Goal: Information Seeking & Learning: Learn about a topic

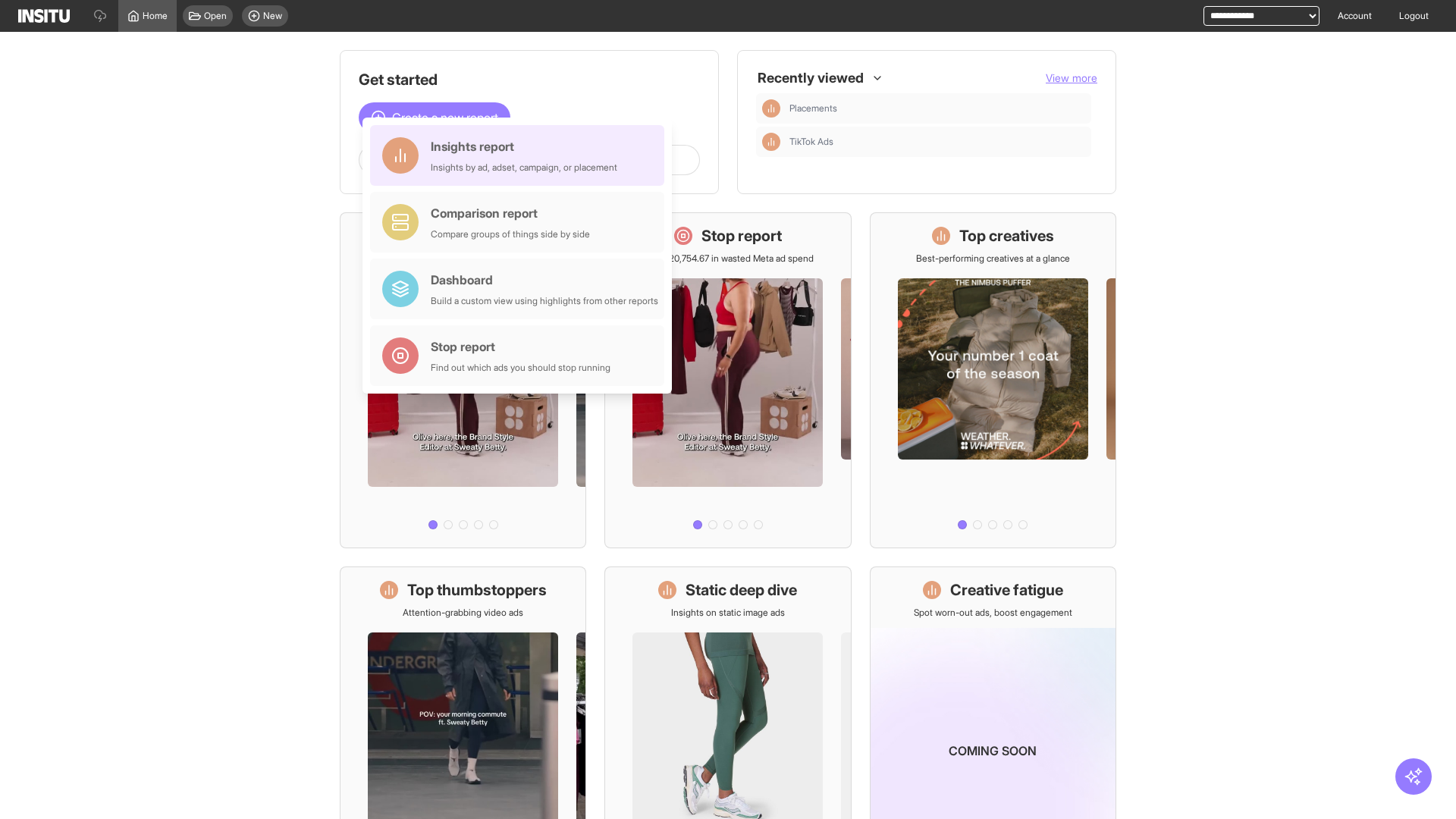
click at [521, 156] on div "Insights report Insights by ad, adset, campaign, or placement" at bounding box center [524, 156] width 187 height 36
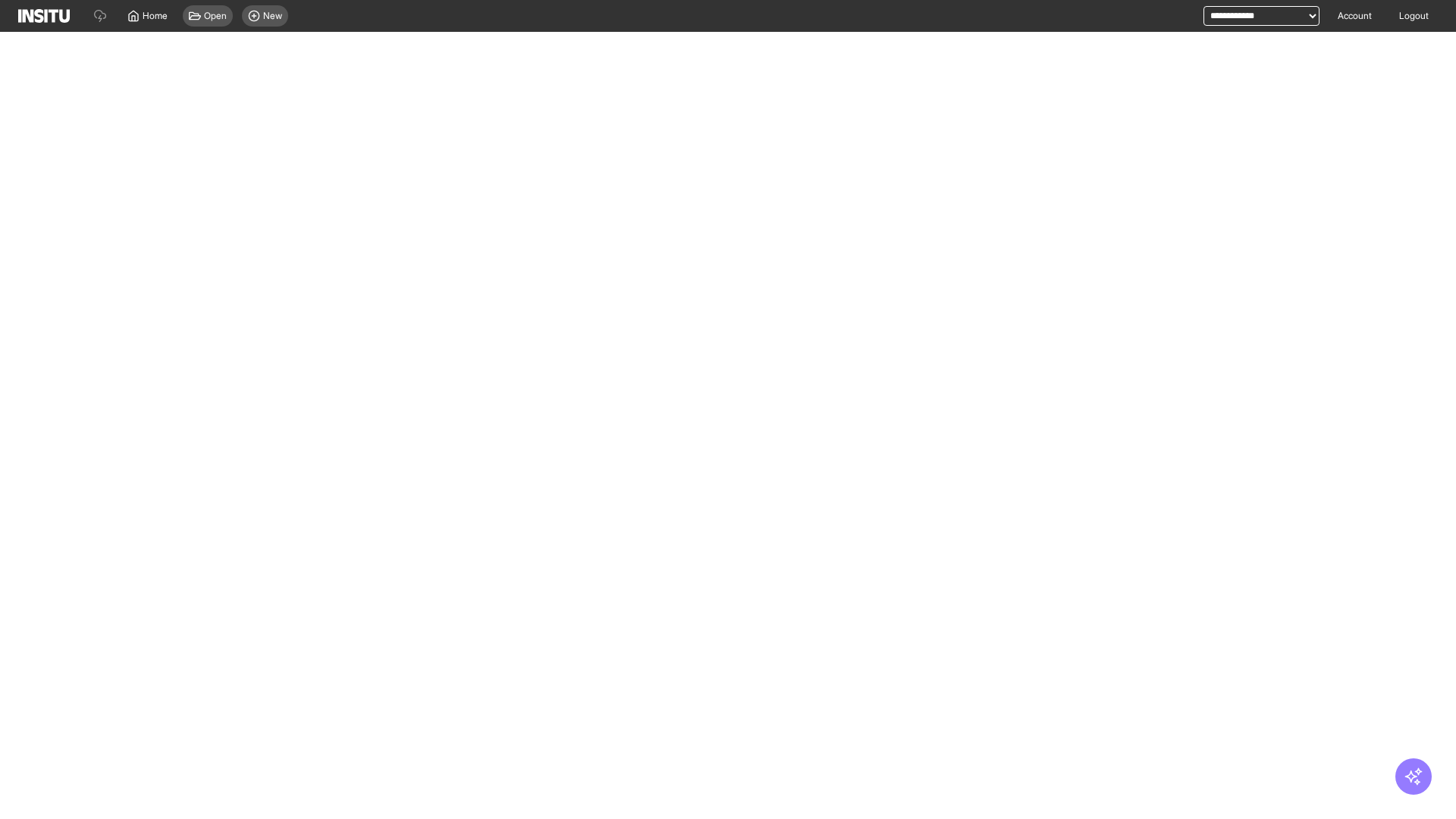
select select "**"
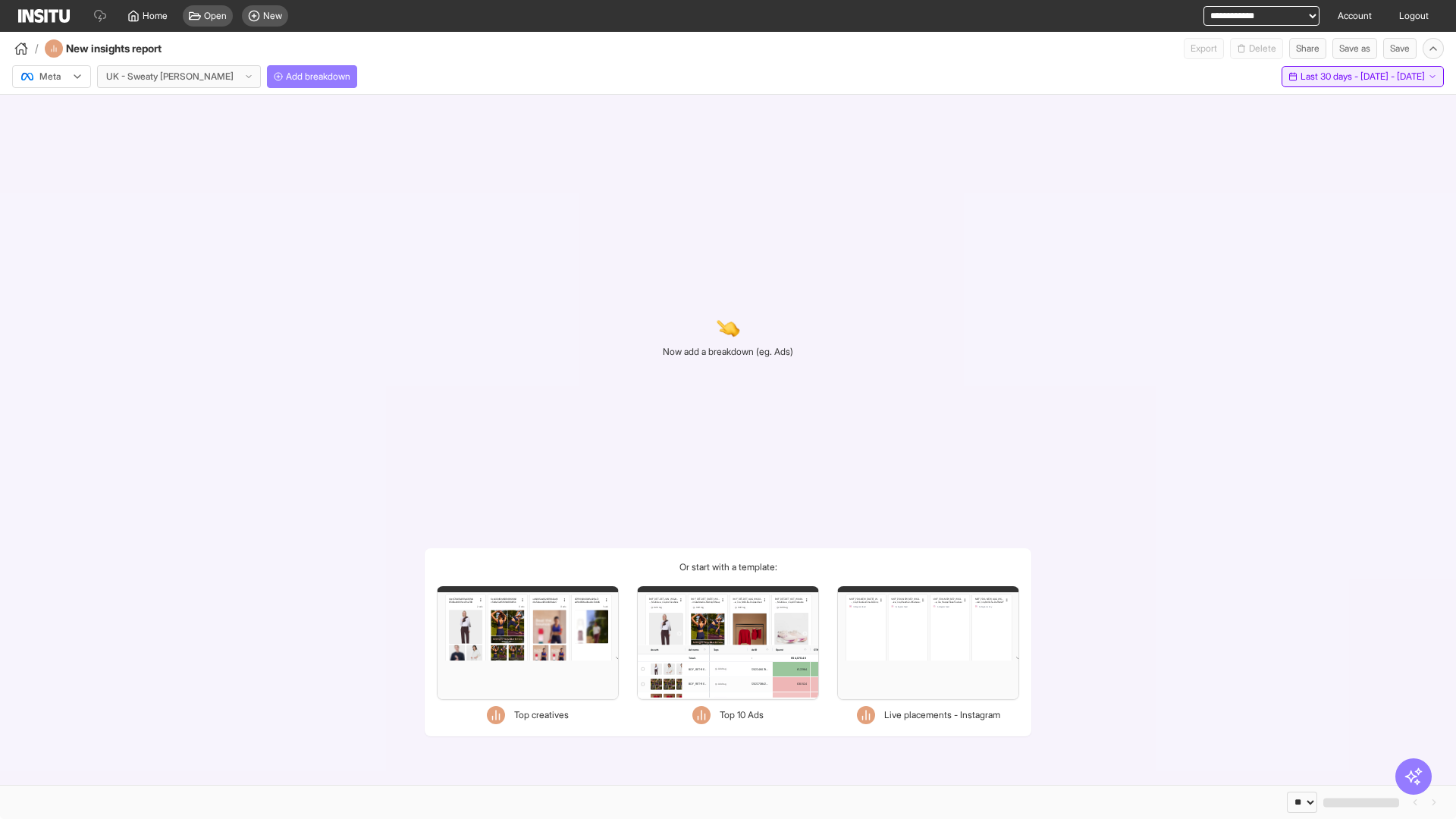
click at [1329, 77] on span "Last 30 days - [DATE] - [DATE]" at bounding box center [1363, 76] width 124 height 12
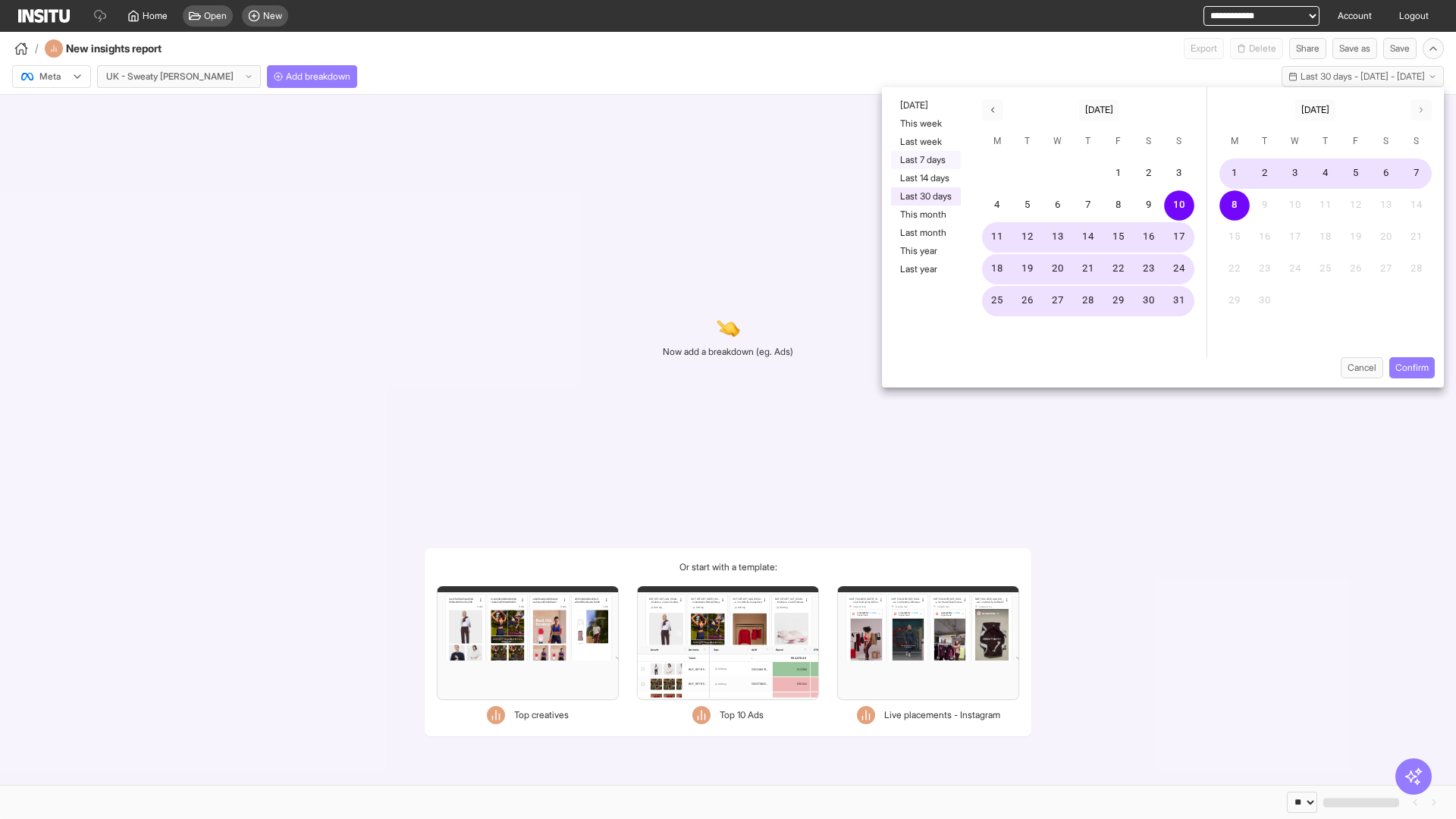
click at [924, 160] on button "Last 7 days" at bounding box center [926, 160] width 69 height 18
